Goal: Information Seeking & Learning: Learn about a topic

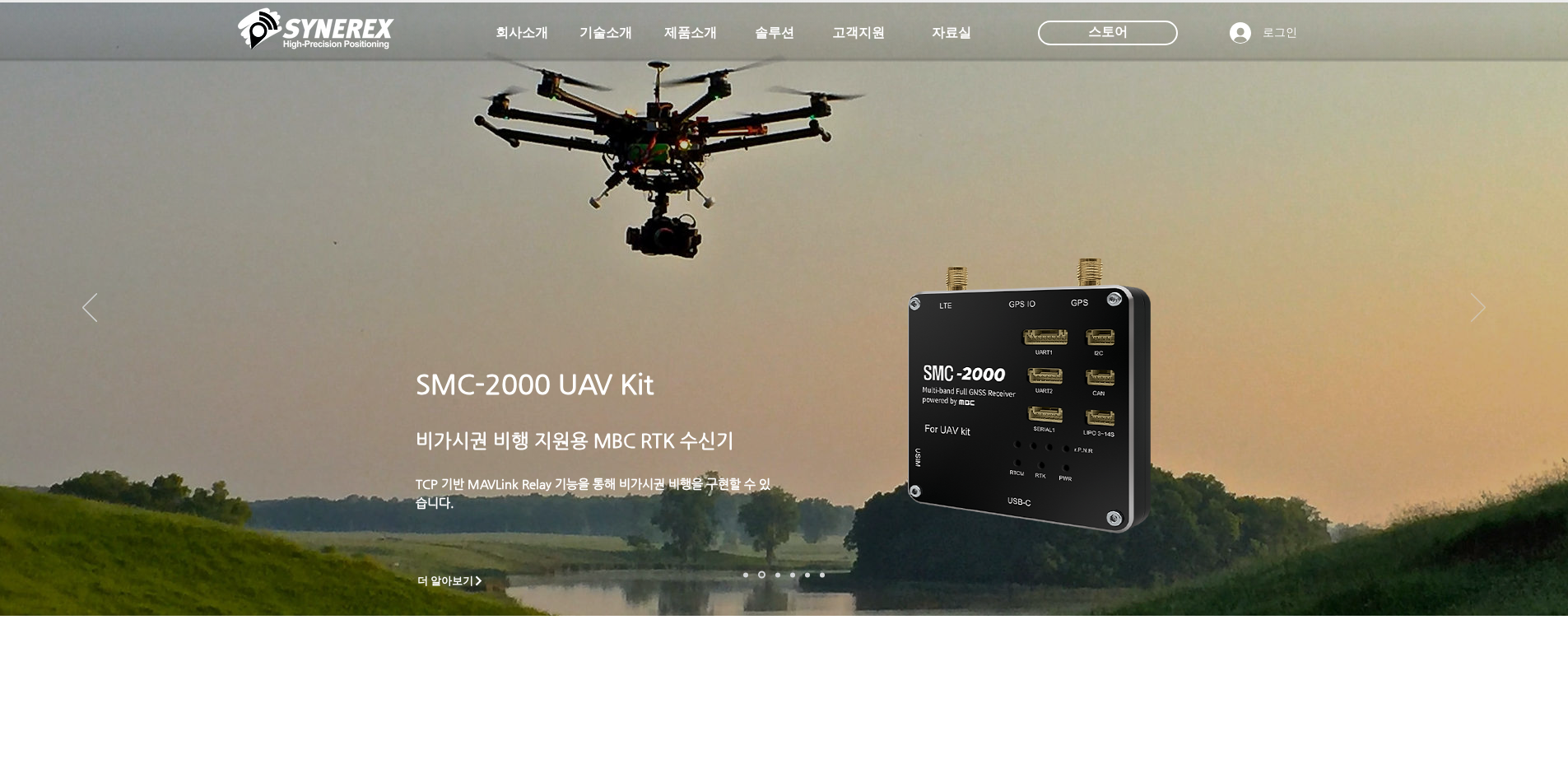
click at [1478, 316] on icon "다음" at bounding box center [1478, 309] width 14 height 29
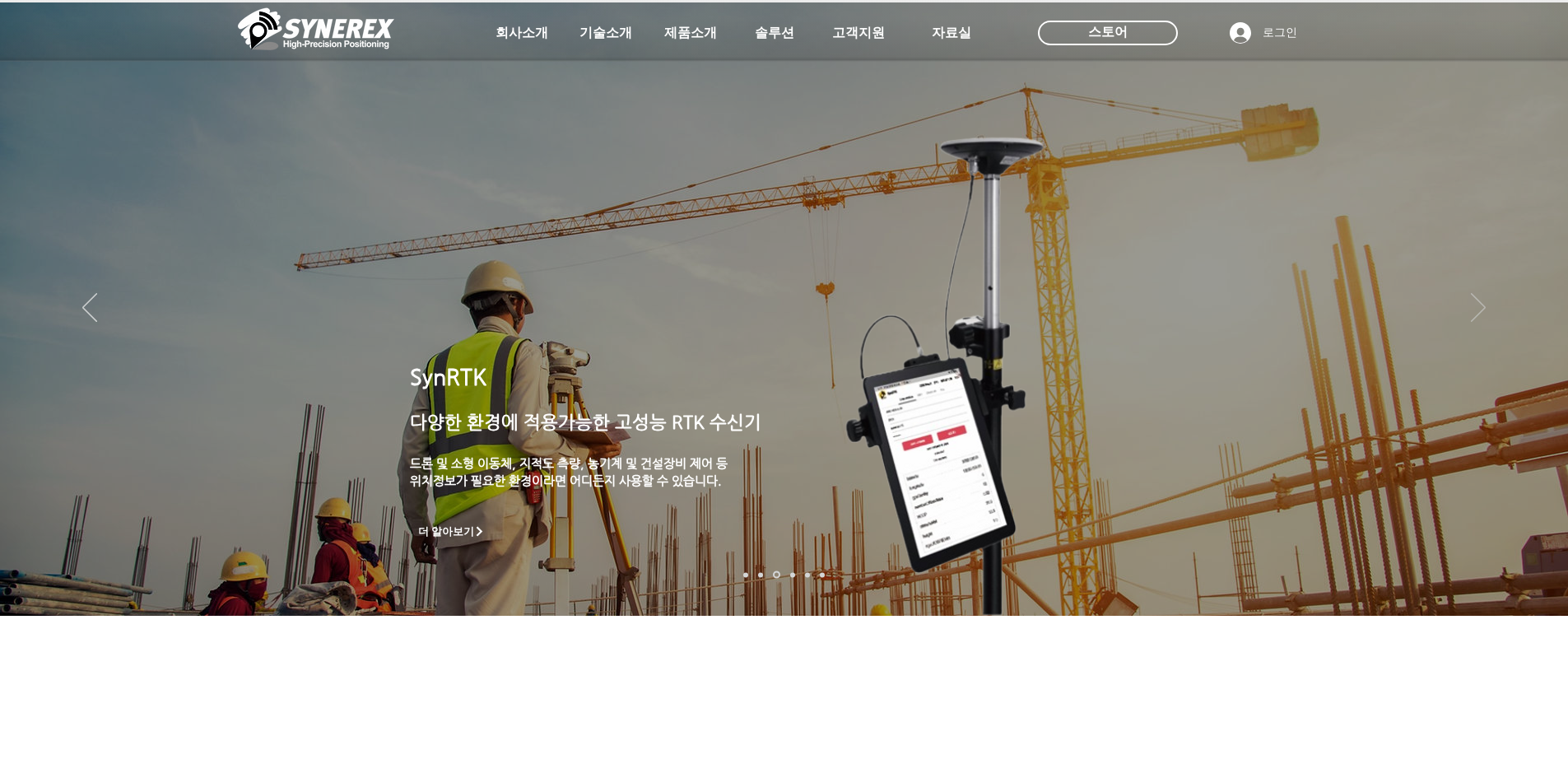
click at [1478, 316] on icon "다음" at bounding box center [1478, 309] width 14 height 29
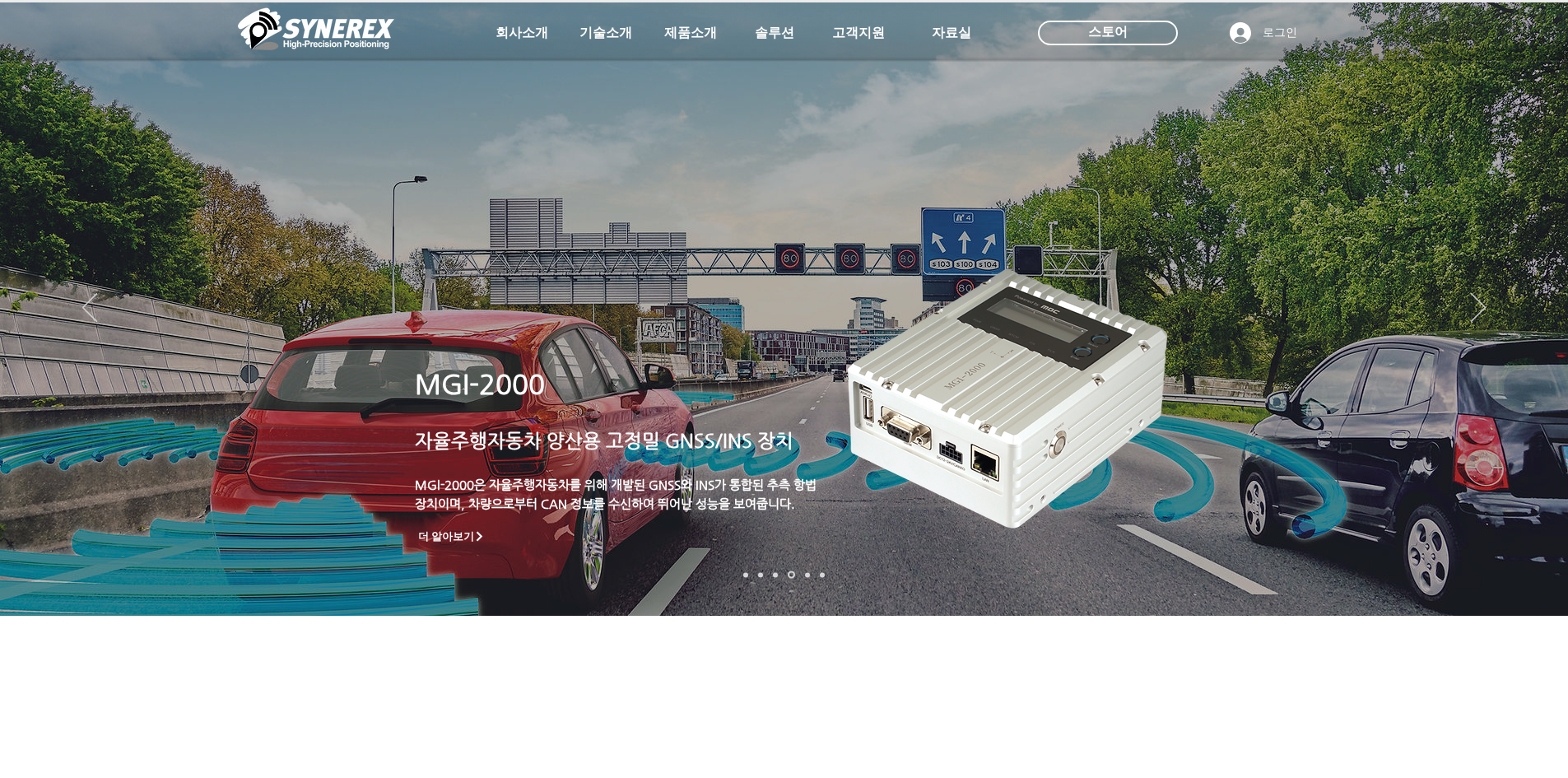
click at [1133, 450] on img "슬라이드쇼" at bounding box center [1010, 391] width 335 height 285
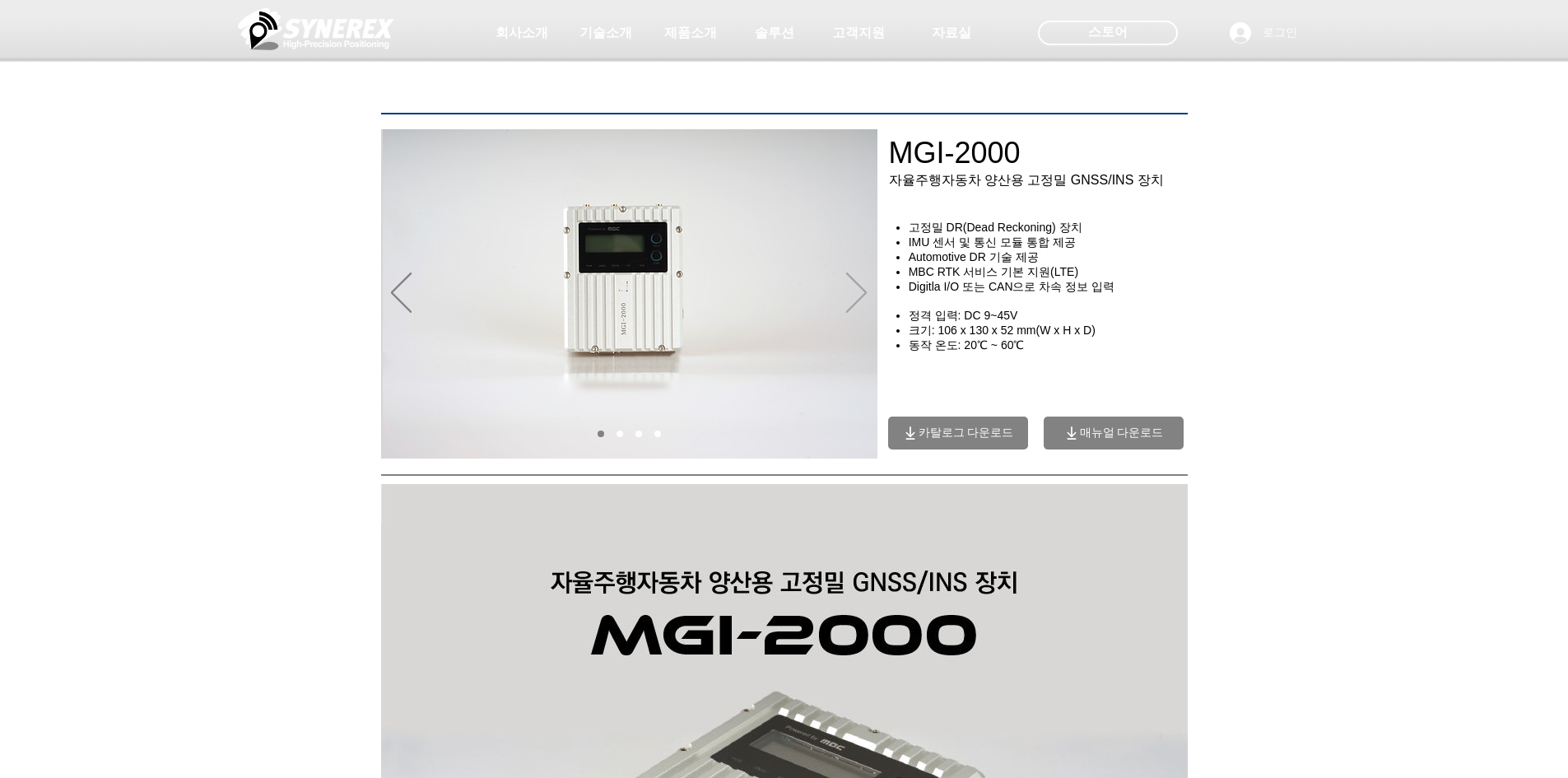
click at [863, 285] on icon "다음" at bounding box center [856, 292] width 21 height 40
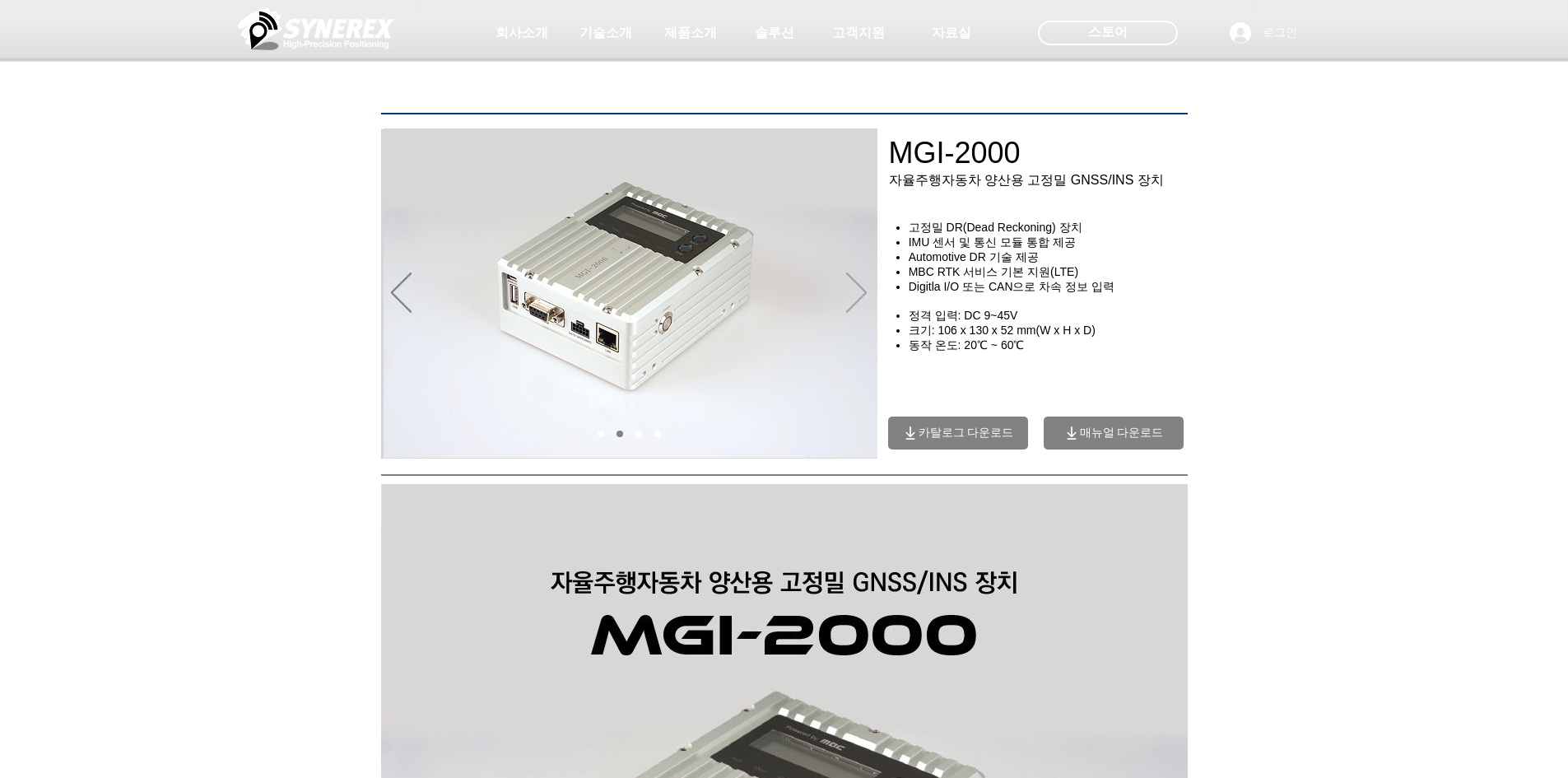
click at [863, 285] on icon "다음" at bounding box center [856, 292] width 21 height 40
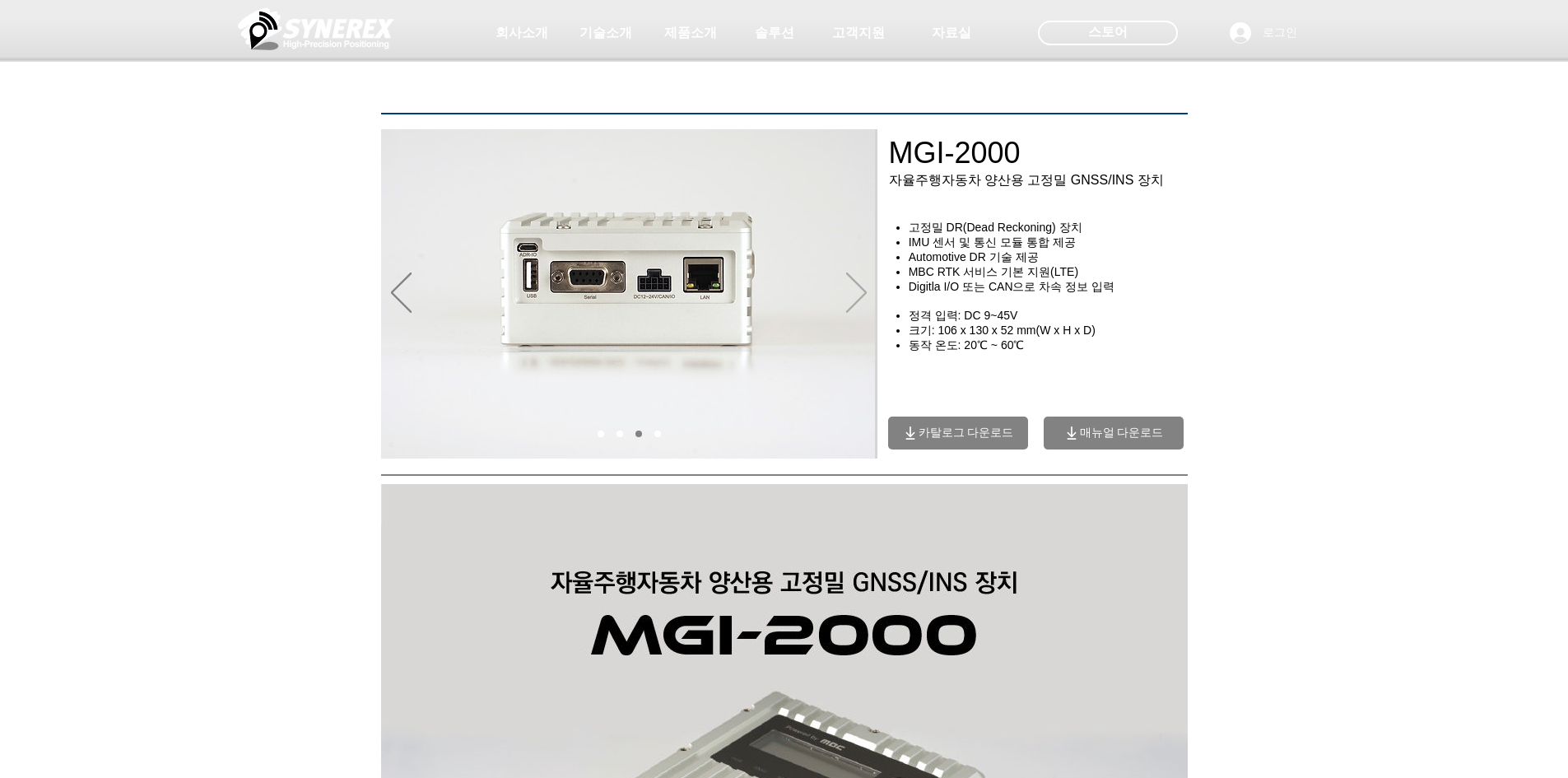
click at [863, 285] on icon "다음" at bounding box center [856, 292] width 21 height 40
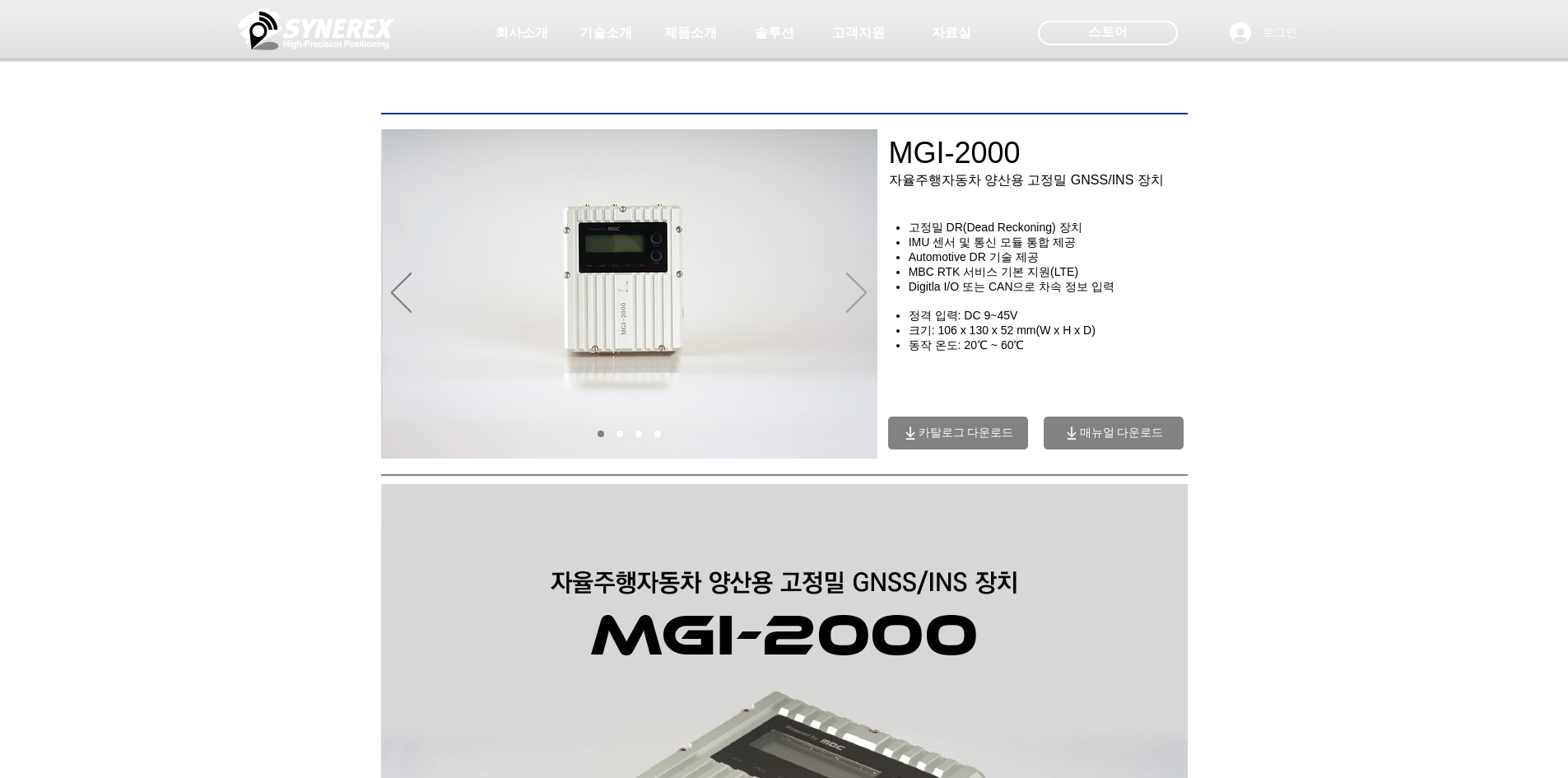
click at [863, 285] on icon "다음" at bounding box center [856, 292] width 21 height 40
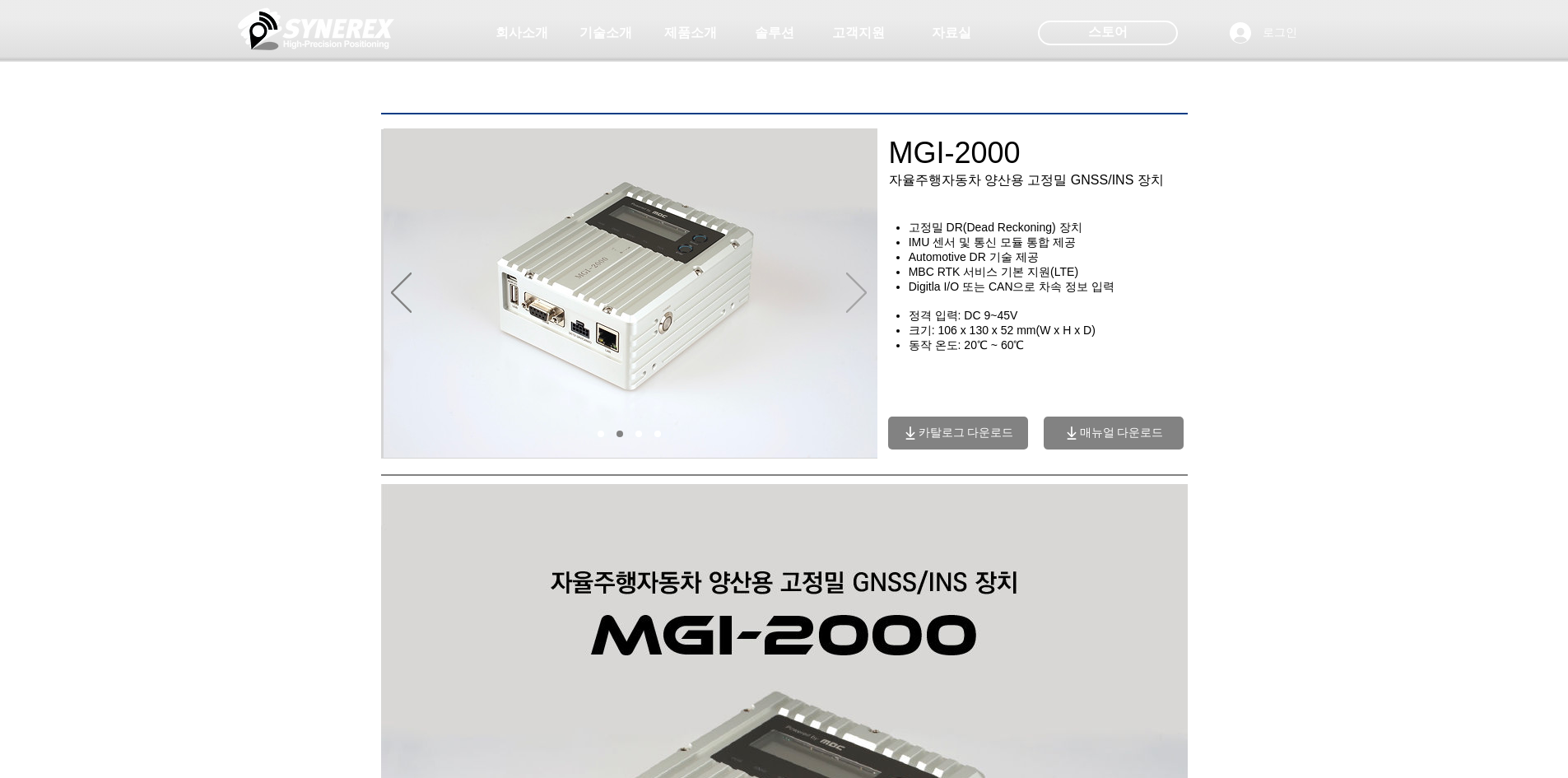
click at [863, 285] on icon "다음" at bounding box center [856, 292] width 21 height 40
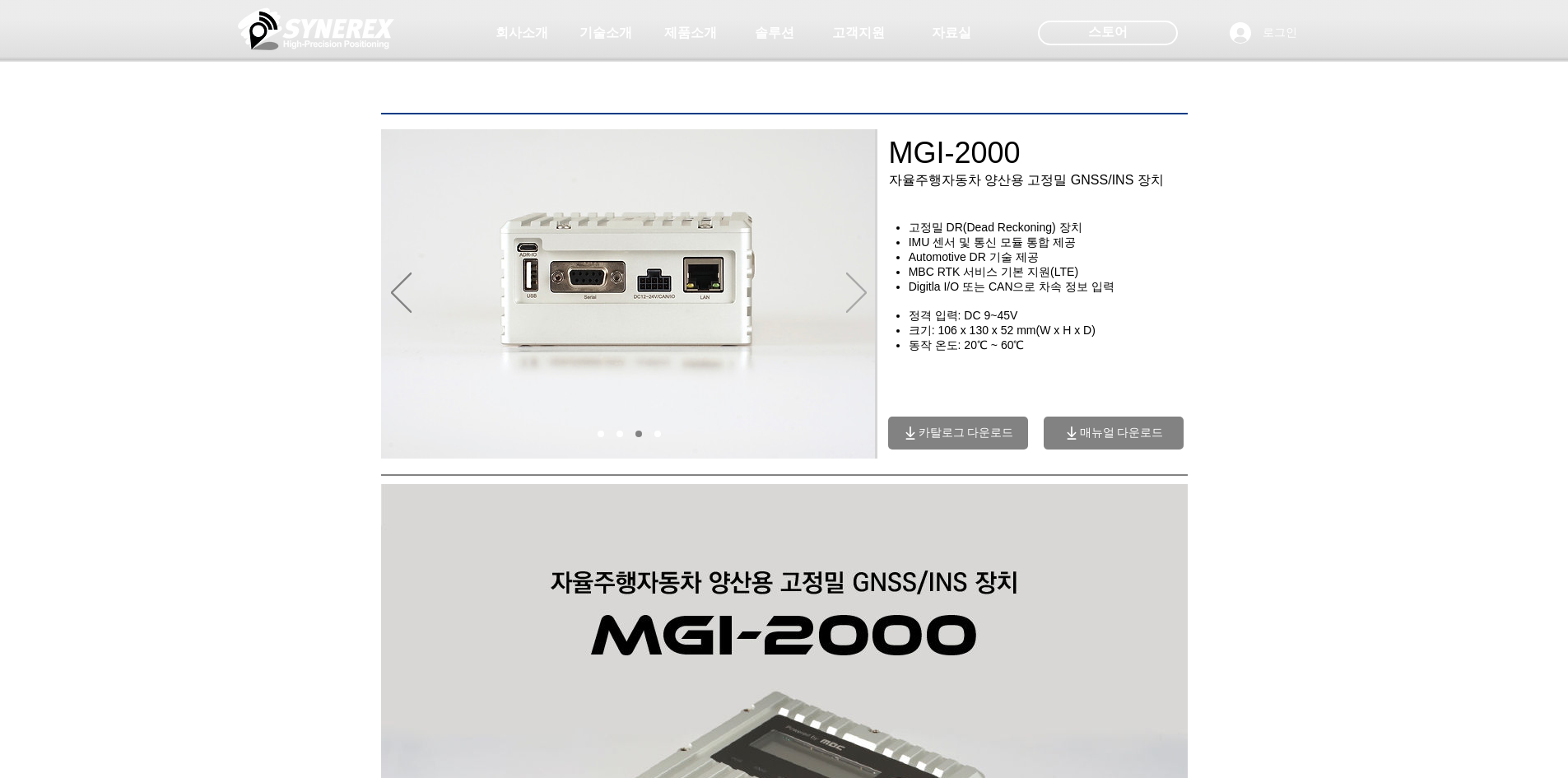
click at [863, 285] on icon "다음" at bounding box center [856, 292] width 21 height 40
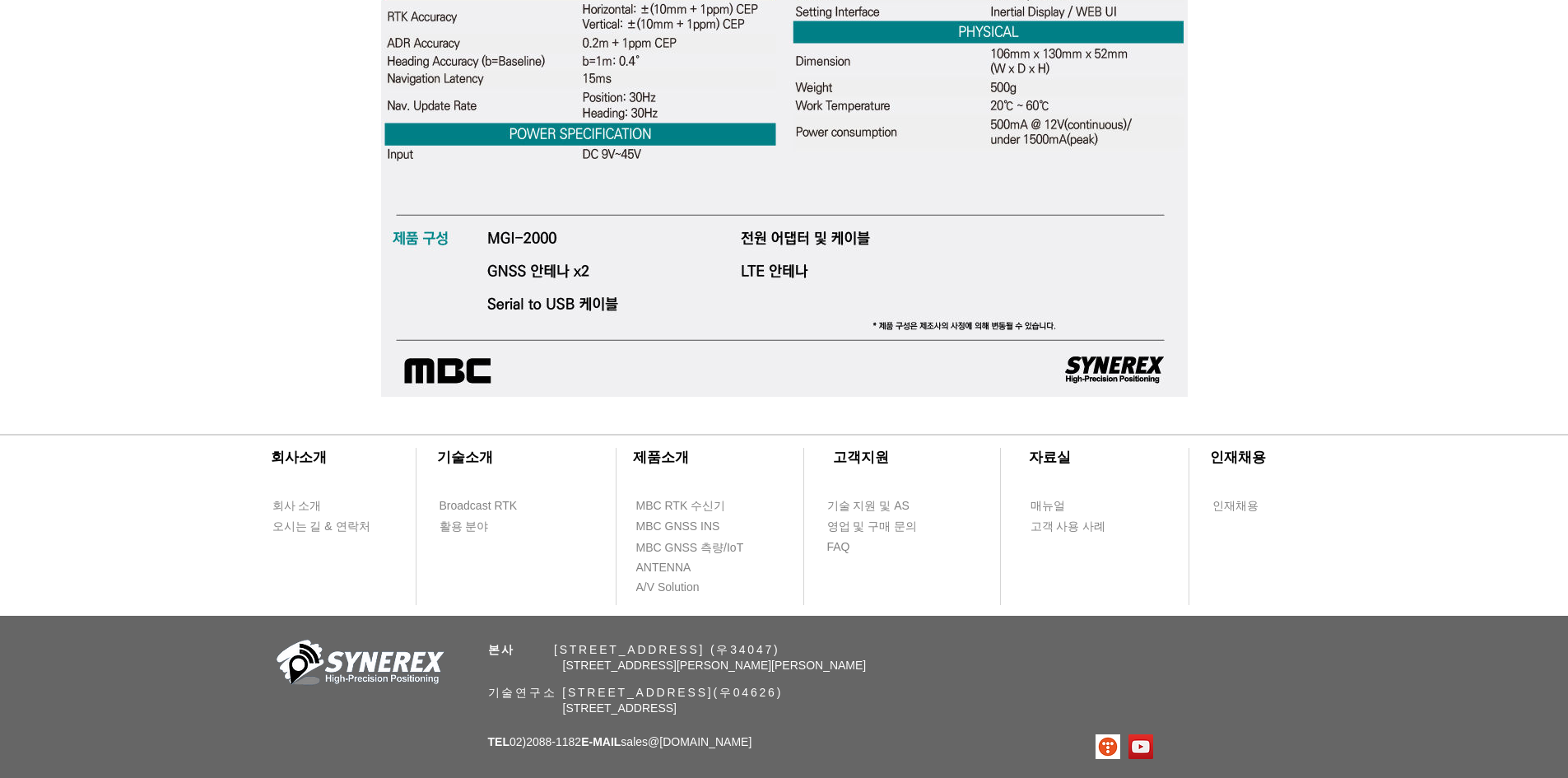
scroll to position [5023, 0]
